Goal: Find specific page/section: Find specific page/section

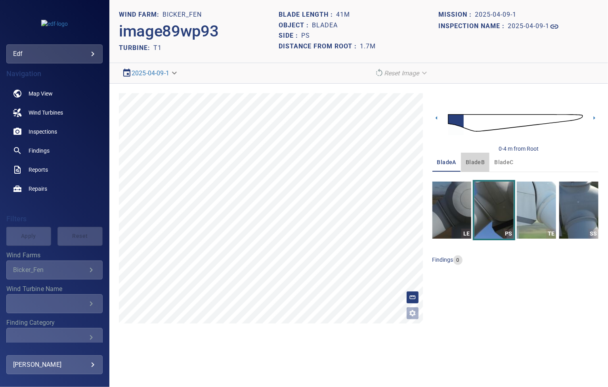
click at [473, 163] on span "bladeB" at bounding box center [475, 162] width 19 height 10
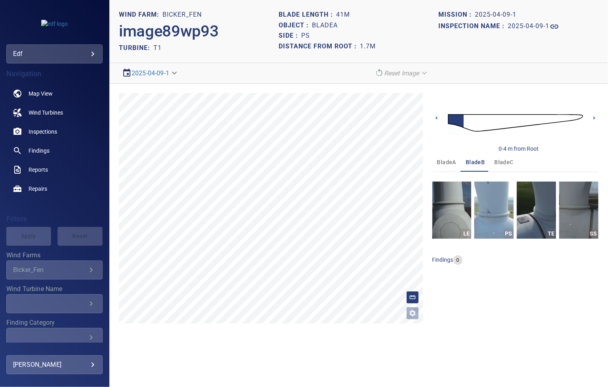
click at [504, 162] on span "bladeC" at bounding box center [503, 162] width 19 height 10
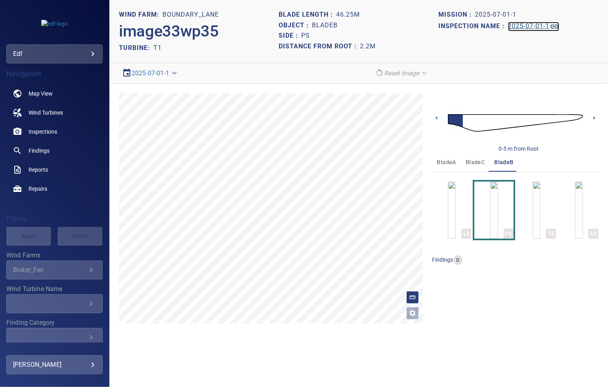
click at [524, 27] on h1 "2025-07-01-1" at bounding box center [529, 27] width 42 height 8
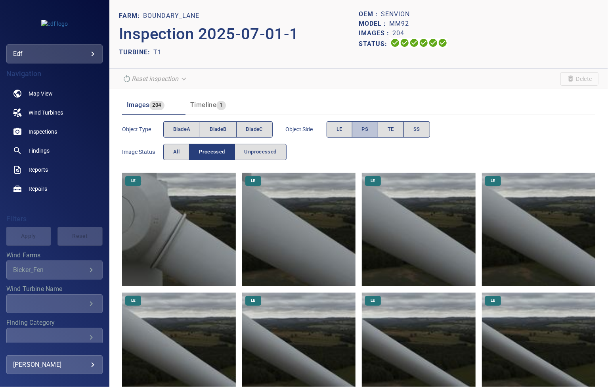
click at [363, 134] on button "PS" at bounding box center [365, 129] width 27 height 16
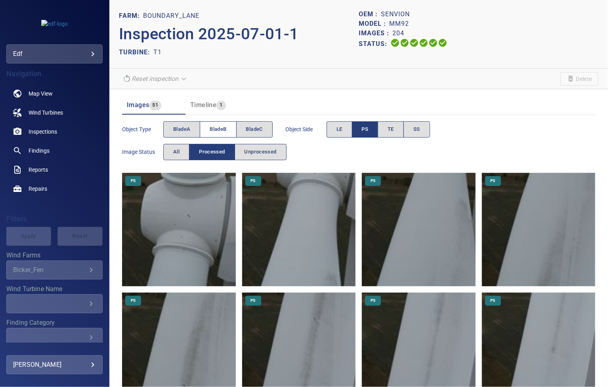
click at [216, 131] on span "bladeB" at bounding box center [218, 129] width 17 height 9
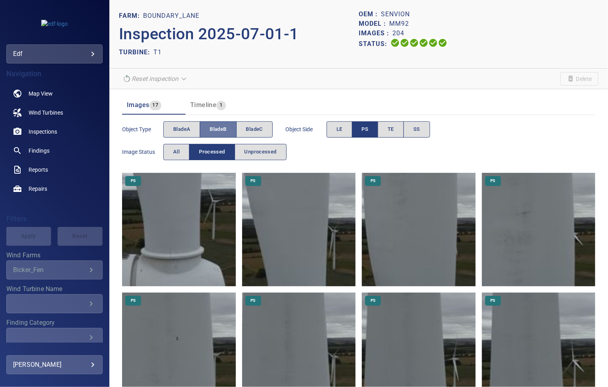
click at [216, 131] on span "bladeB" at bounding box center [218, 129] width 17 height 9
